Goal: Transaction & Acquisition: Download file/media

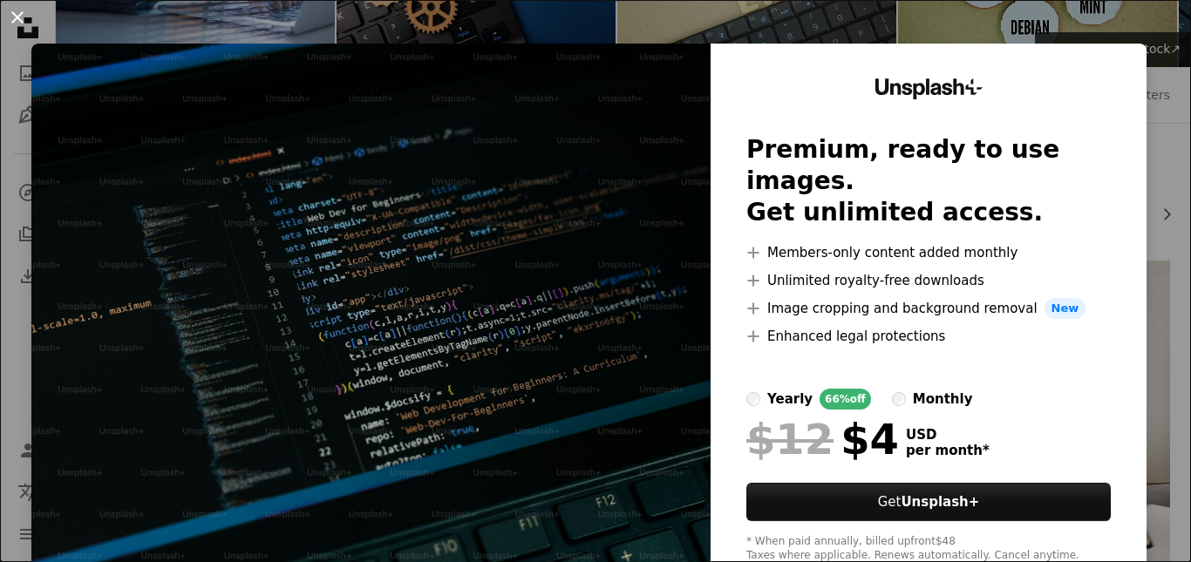
click at [17, 21] on button "An X shape" at bounding box center [17, 17] width 21 height 21
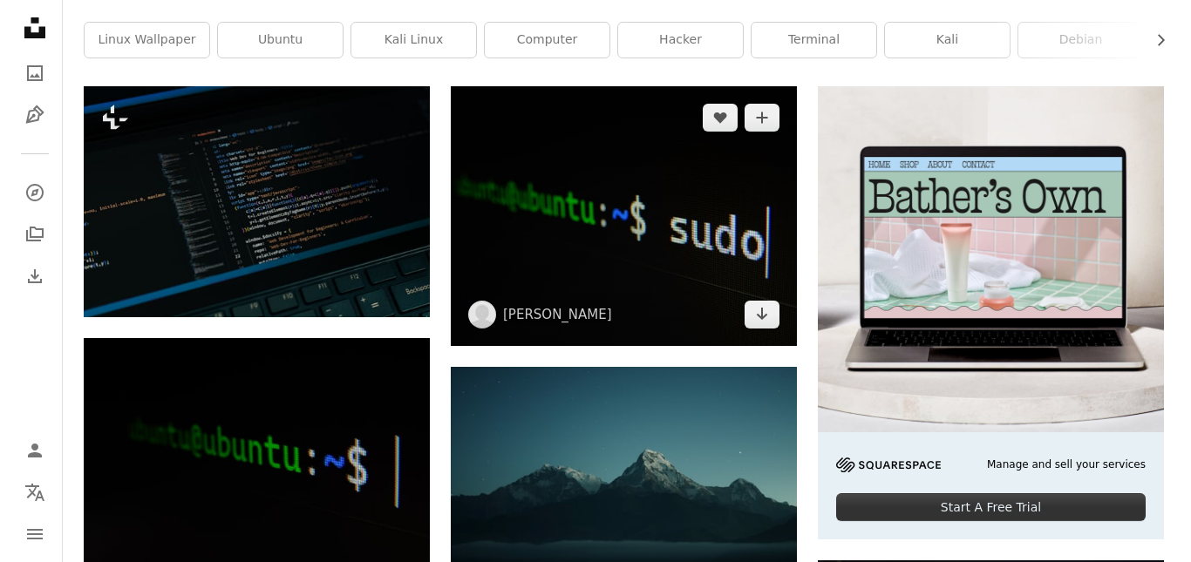
scroll to position [436, 0]
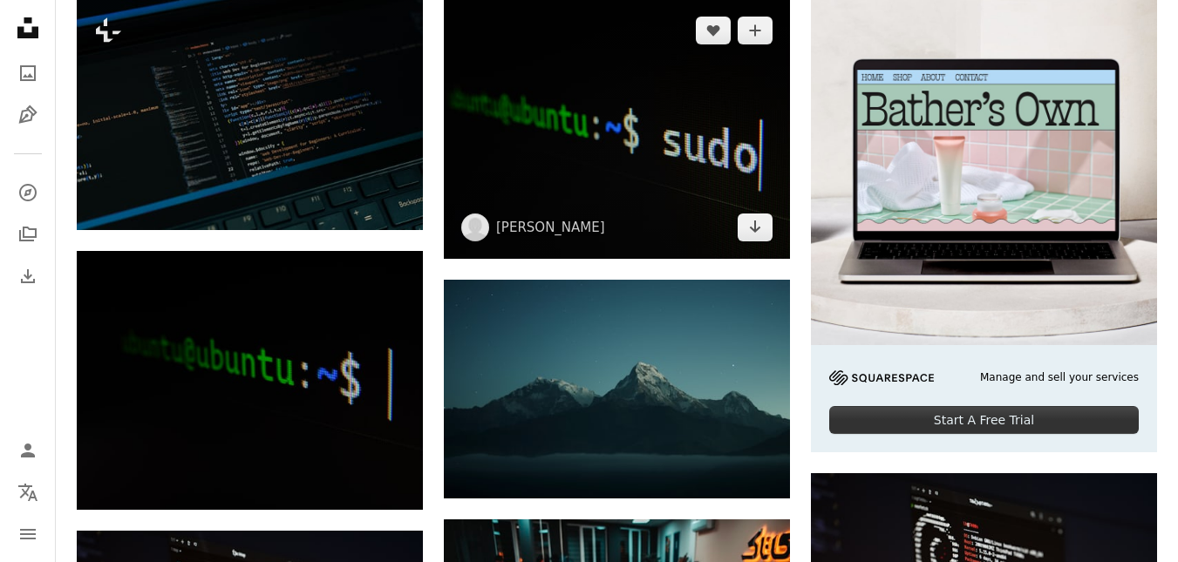
click at [541, 106] on img at bounding box center [617, 129] width 346 height 260
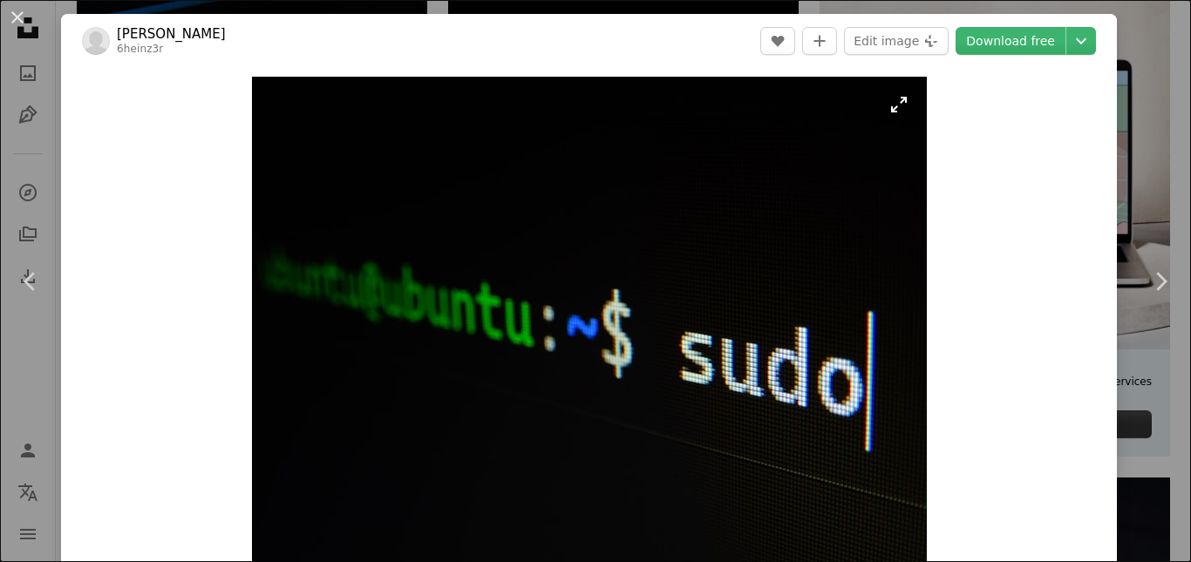
scroll to position [349, 0]
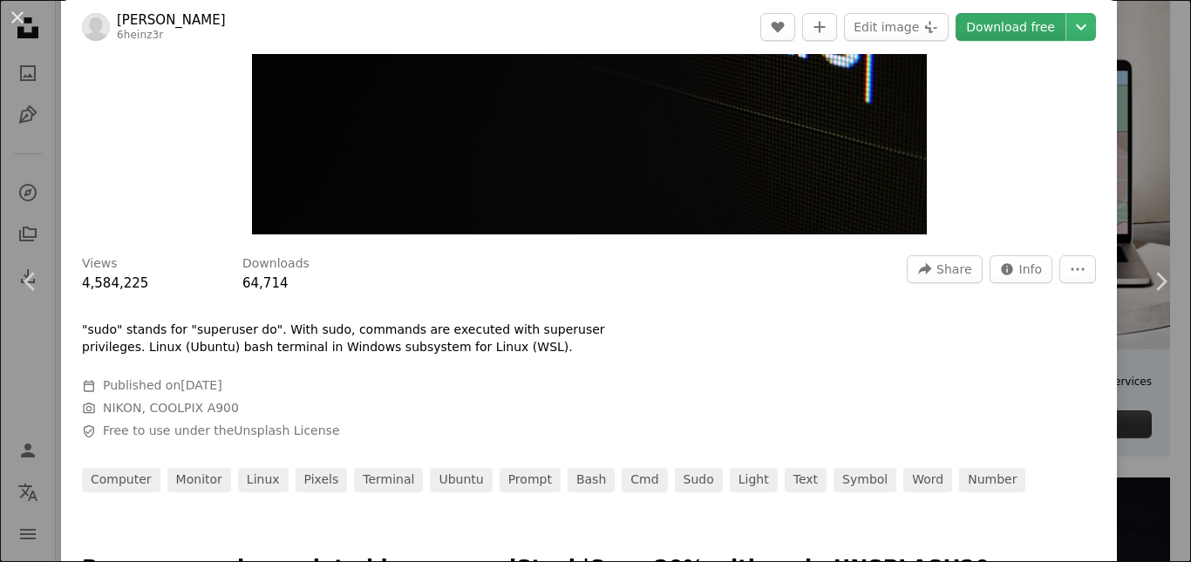
click at [983, 28] on link "Download free" at bounding box center [1010, 27] width 110 height 28
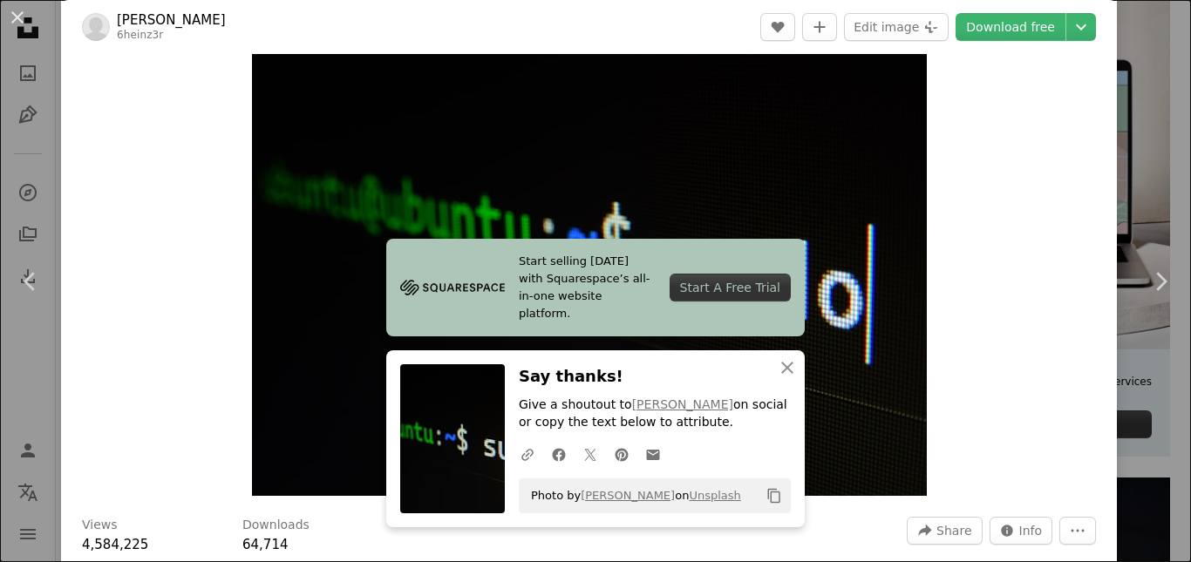
scroll to position [0, 0]
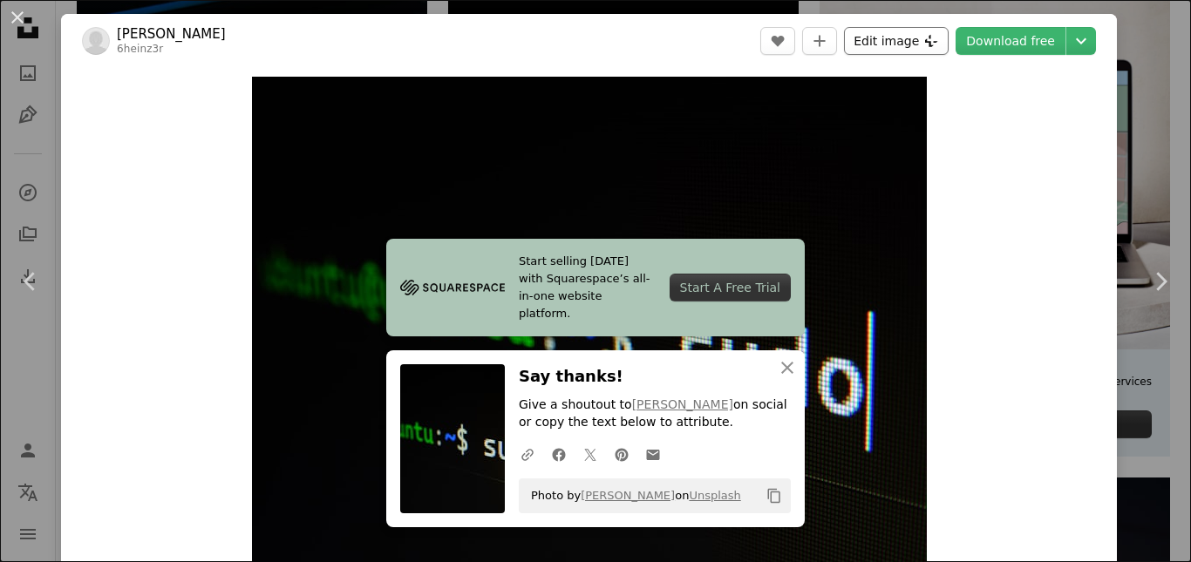
click at [894, 36] on button "Edit image Plus sign for Unsplash+" at bounding box center [896, 41] width 105 height 28
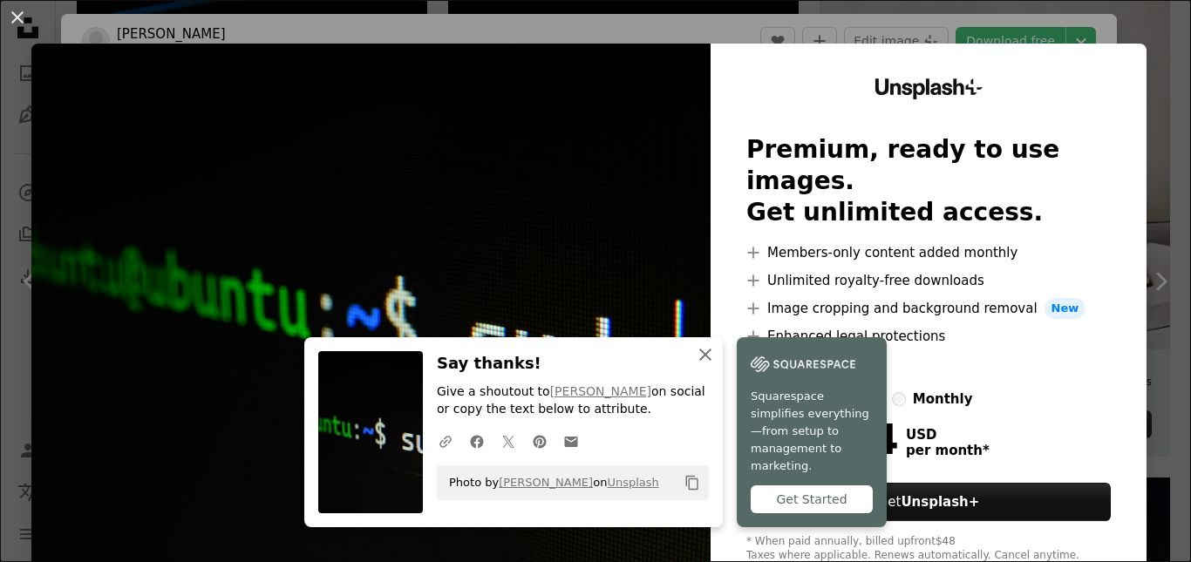
click at [699, 361] on icon "button" at bounding box center [705, 355] width 12 height 12
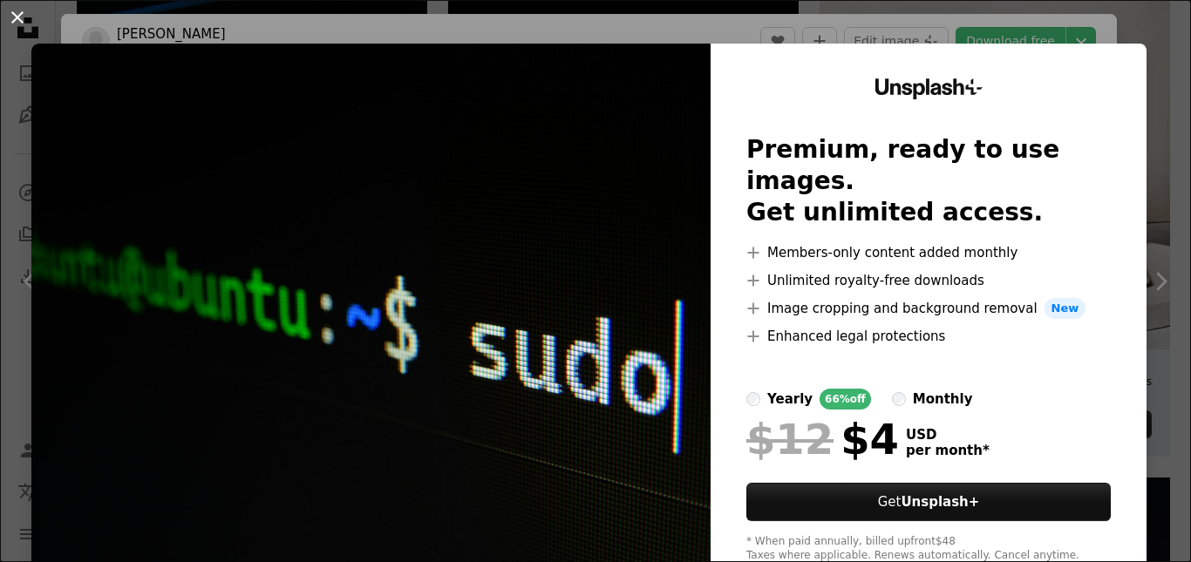
click at [15, 17] on button "An X shape" at bounding box center [17, 17] width 21 height 21
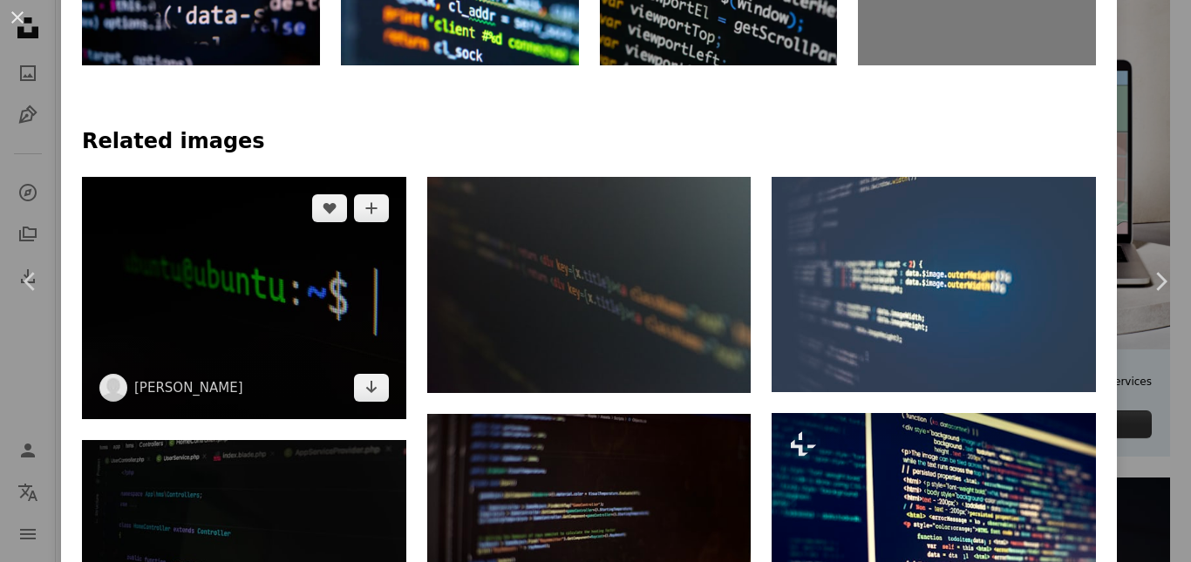
scroll to position [1133, 0]
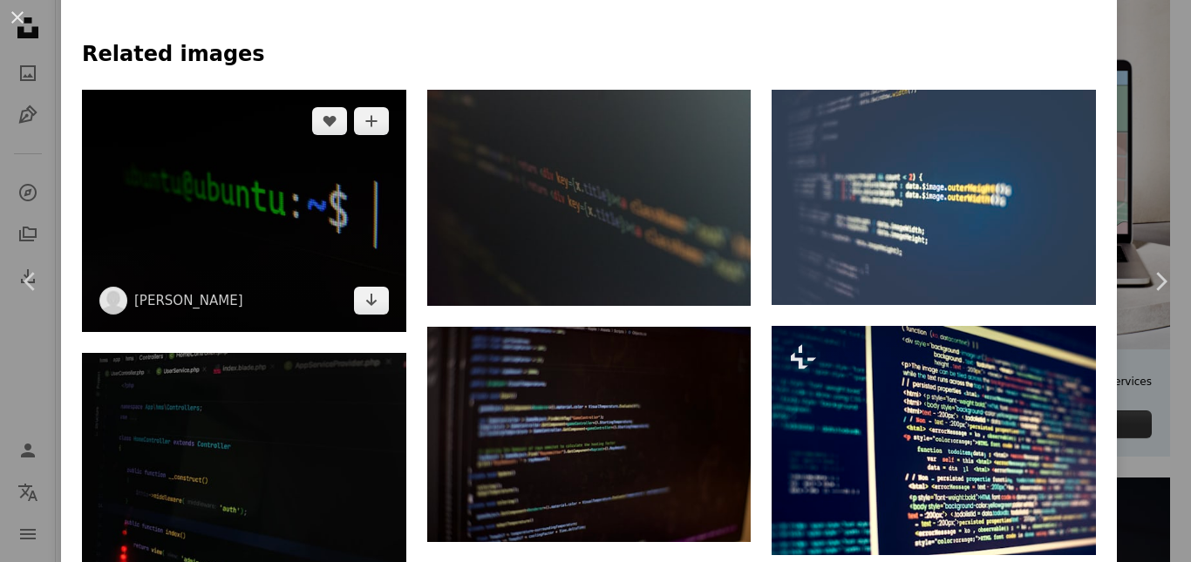
click at [220, 224] on img at bounding box center [244, 211] width 324 height 243
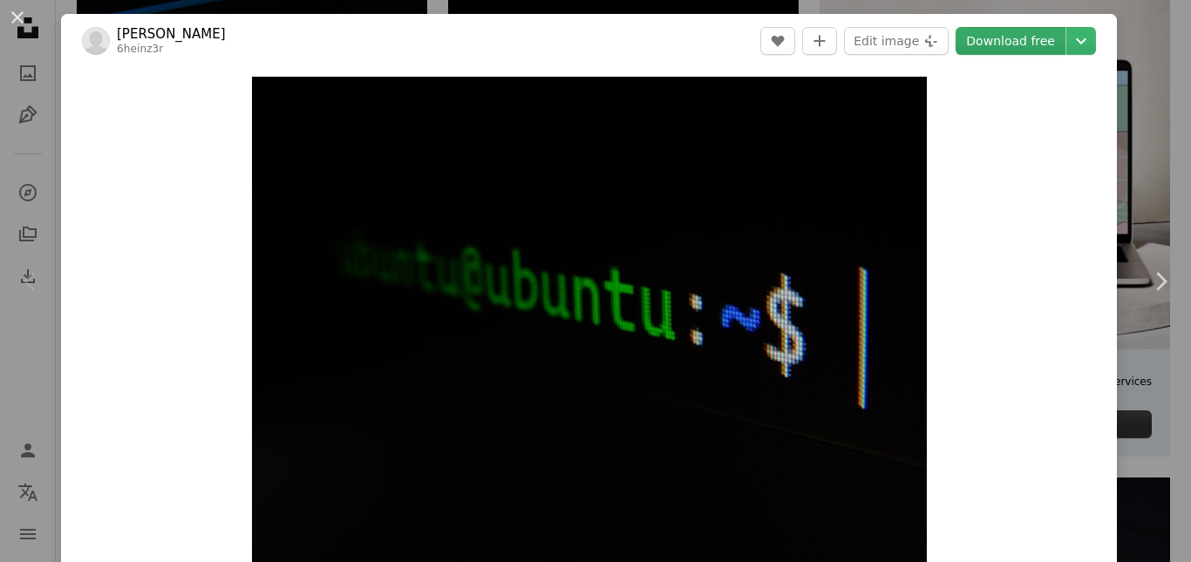
click at [987, 49] on link "Download free" at bounding box center [1010, 41] width 110 height 28
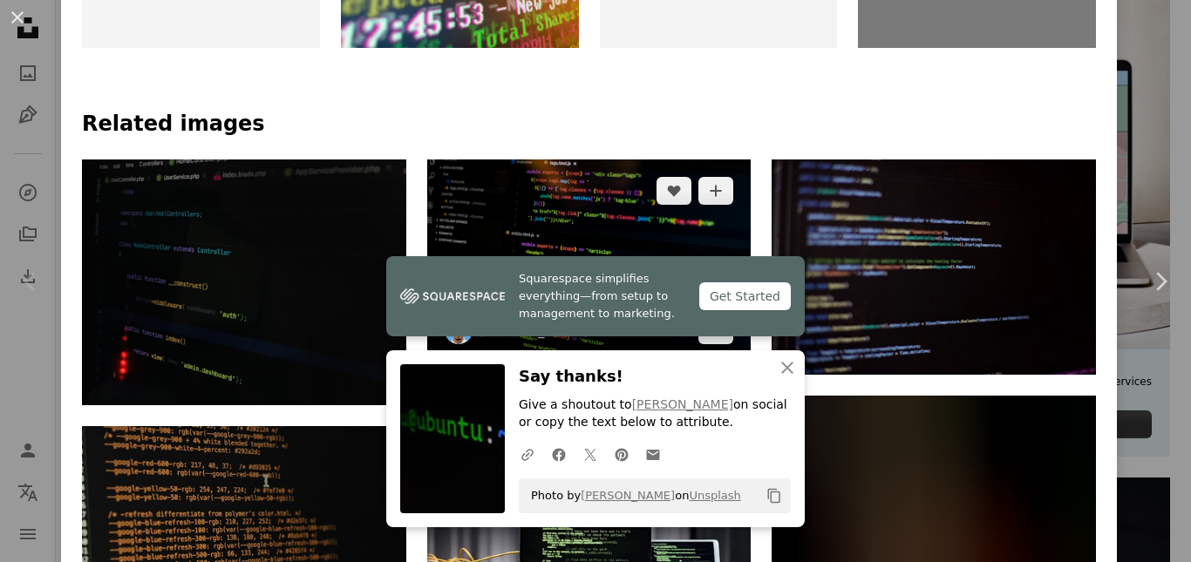
scroll to position [1133, 0]
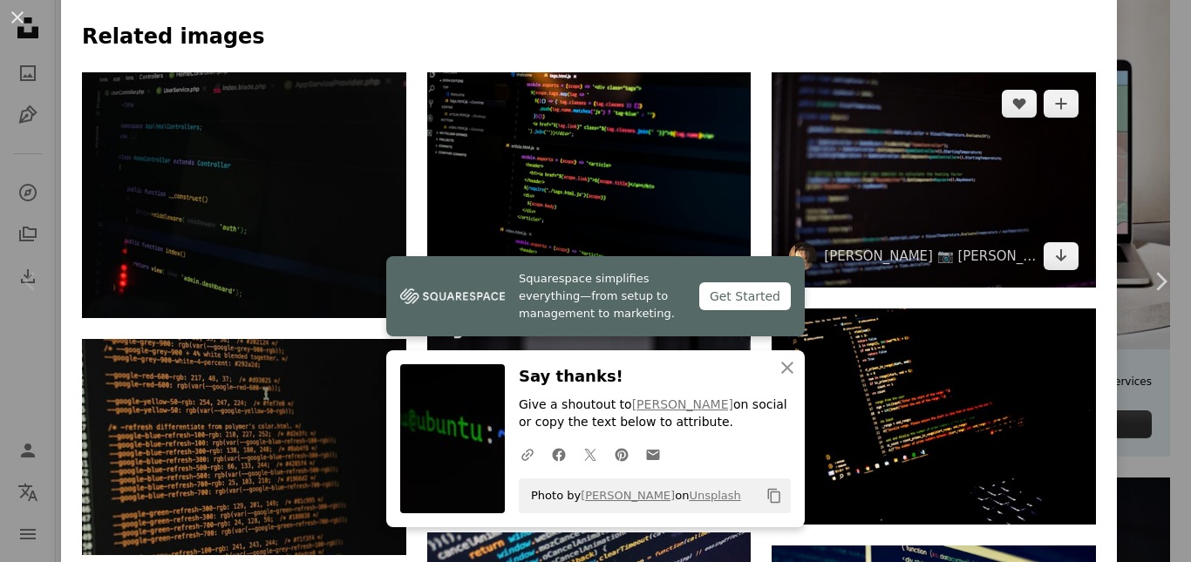
click at [885, 167] on img at bounding box center [934, 180] width 324 height 216
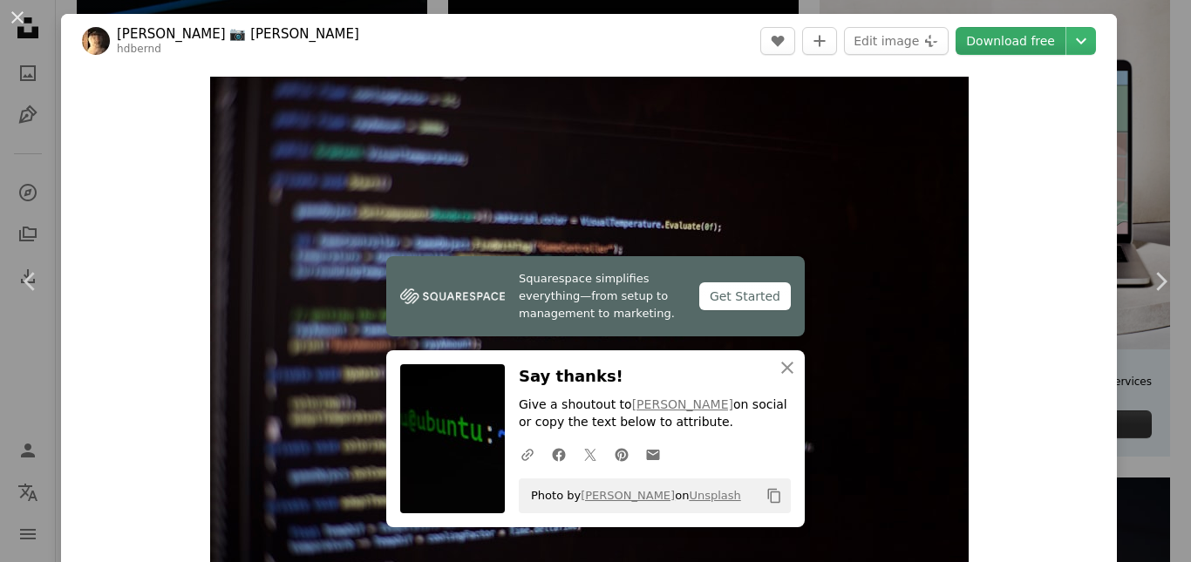
click at [989, 33] on link "Download free" at bounding box center [1010, 41] width 110 height 28
